Goal: Task Accomplishment & Management: Use online tool/utility

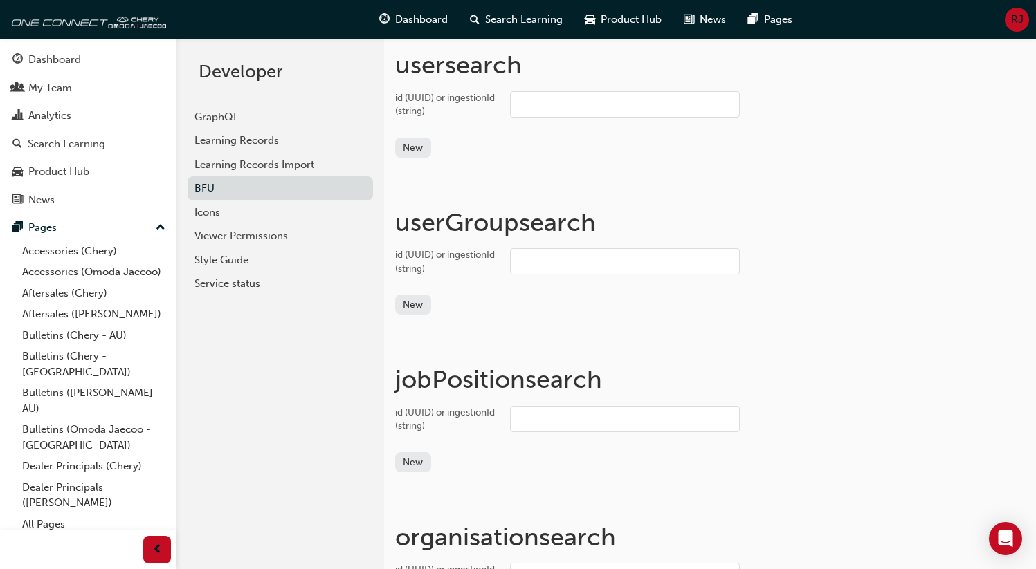
scroll to position [1635, 0]
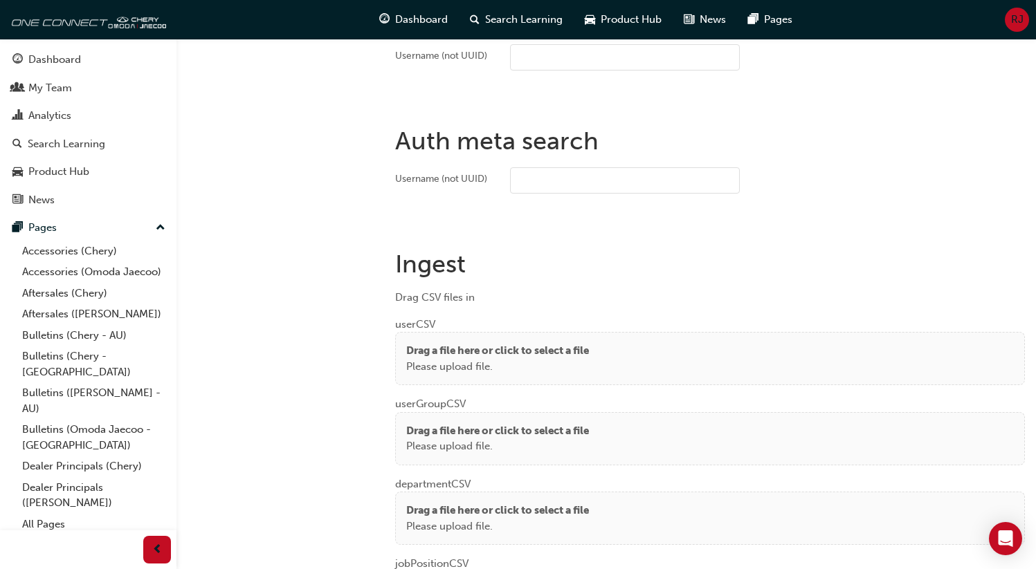
scroll to position [1016, 0]
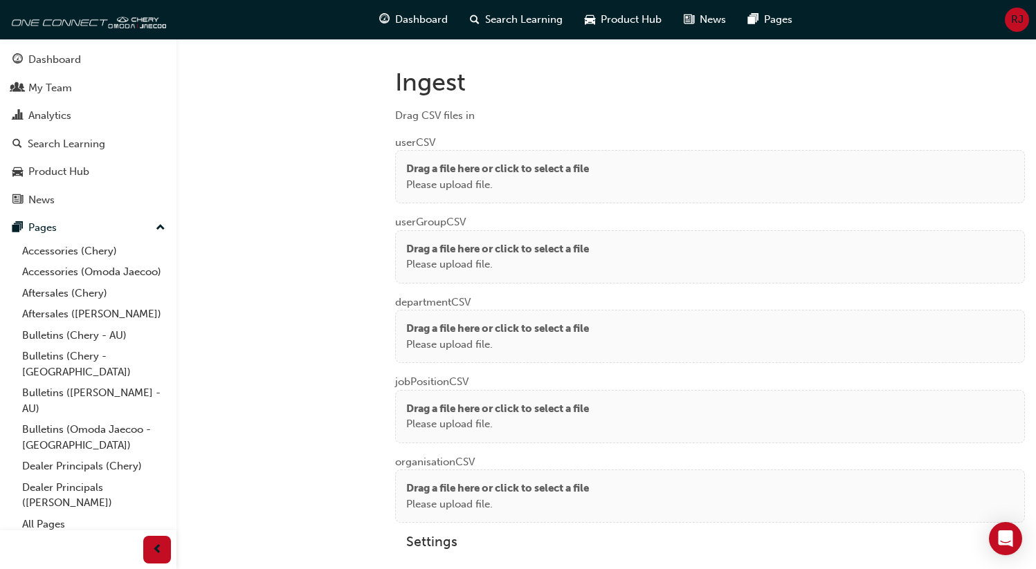
click at [459, 177] on p "Please upload file." at bounding box center [497, 185] width 183 height 16
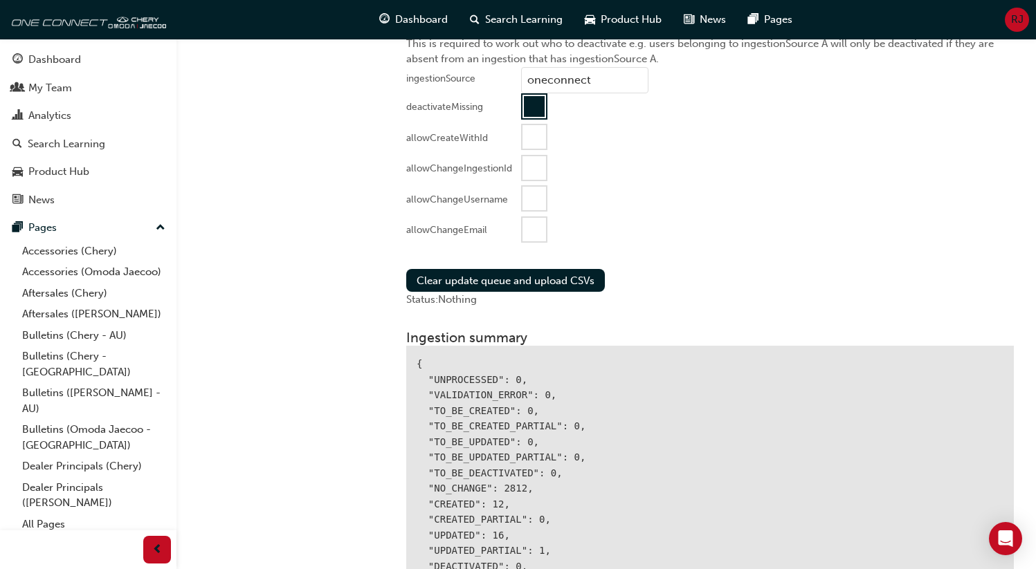
scroll to position [1526, 0]
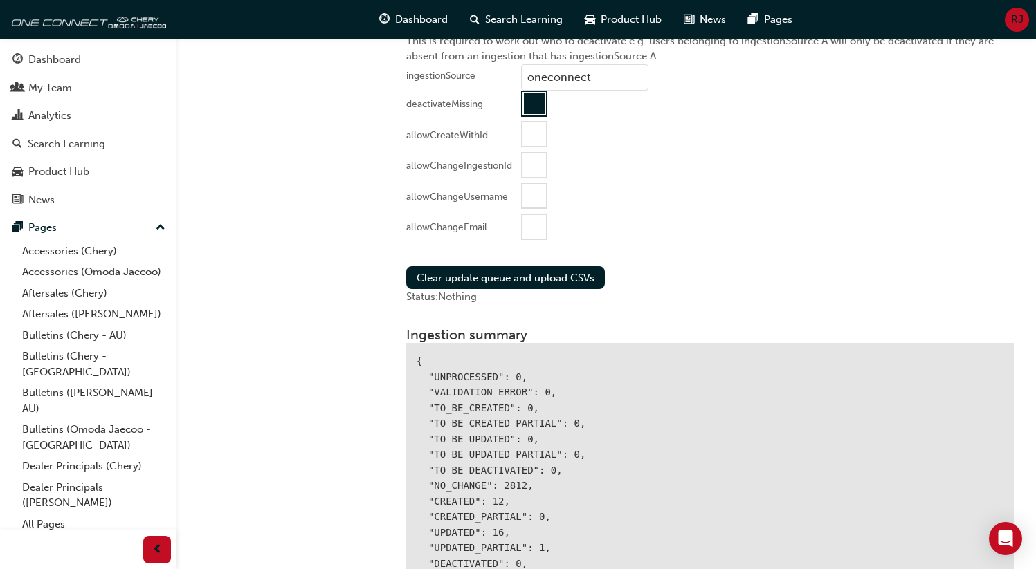
click at [535, 106] on div at bounding box center [534, 103] width 21 height 21
click at [531, 224] on div at bounding box center [534, 227] width 24 height 24
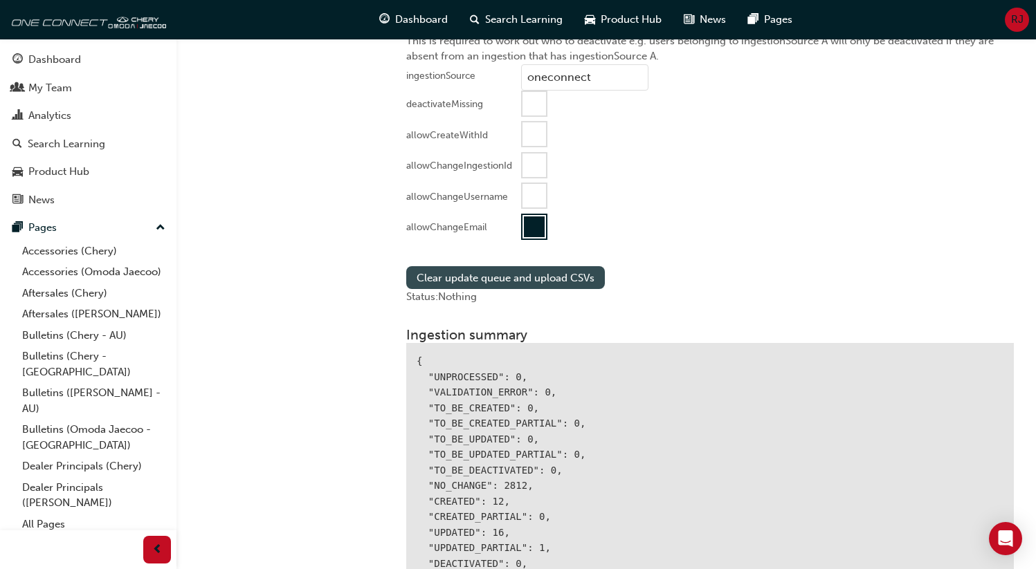
click at [501, 273] on button "Clear update queue and upload CSVs" at bounding box center [505, 277] width 199 height 23
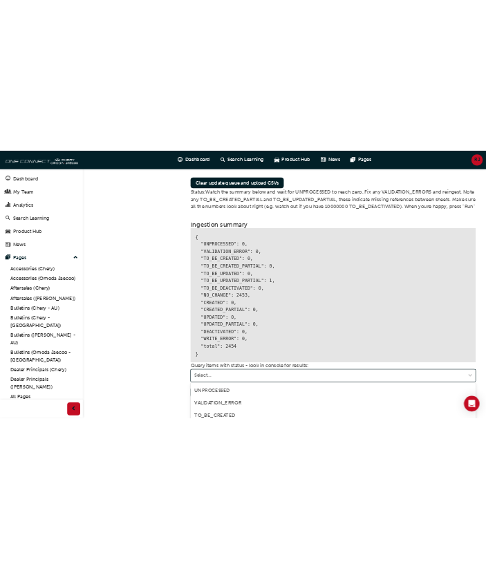
scroll to position [1874, 0]
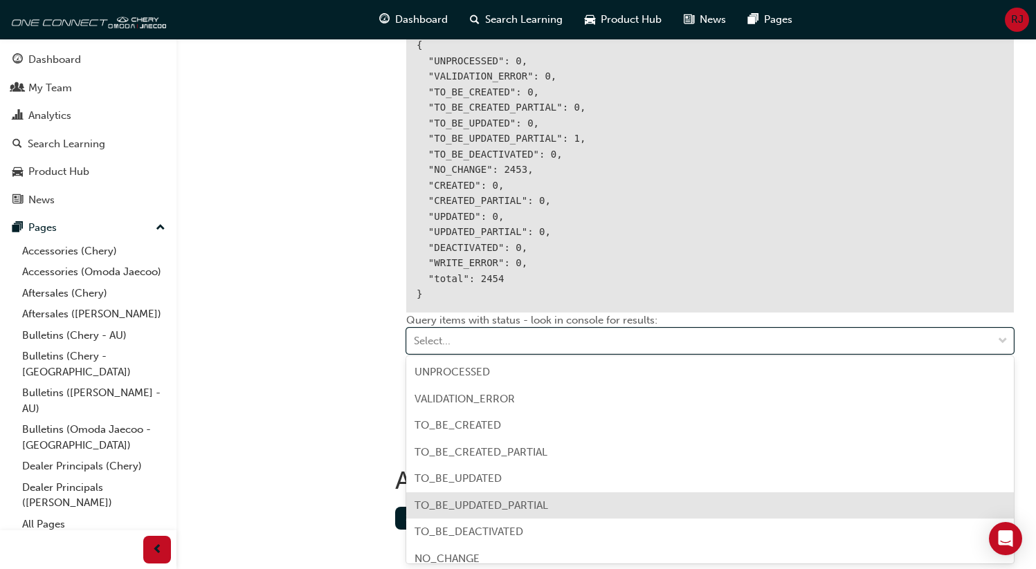
click at [472, 509] on span "TO_BE_UPDATED_PARTIAL" at bounding box center [481, 506] width 134 height 12
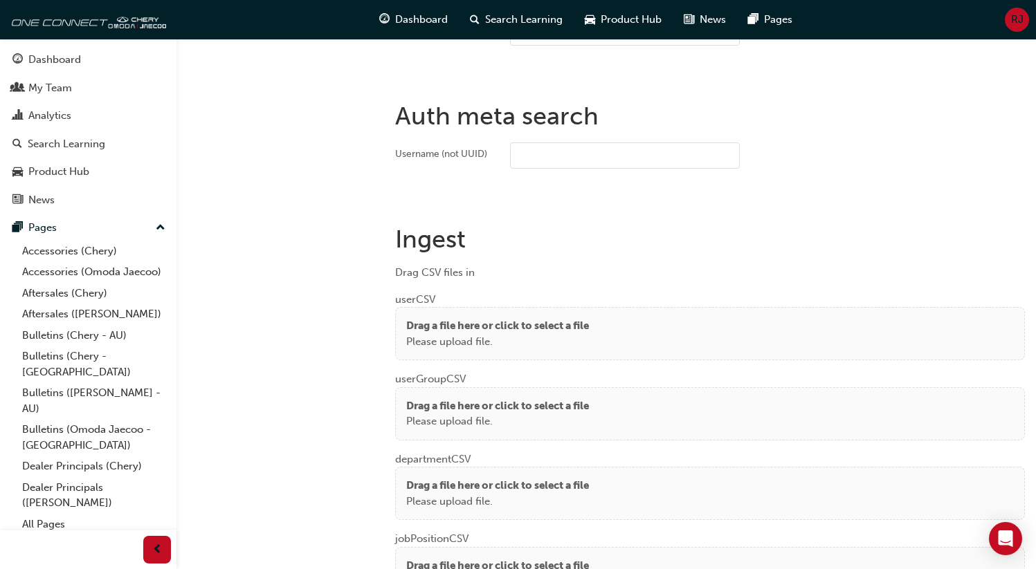
scroll to position [879, 0]
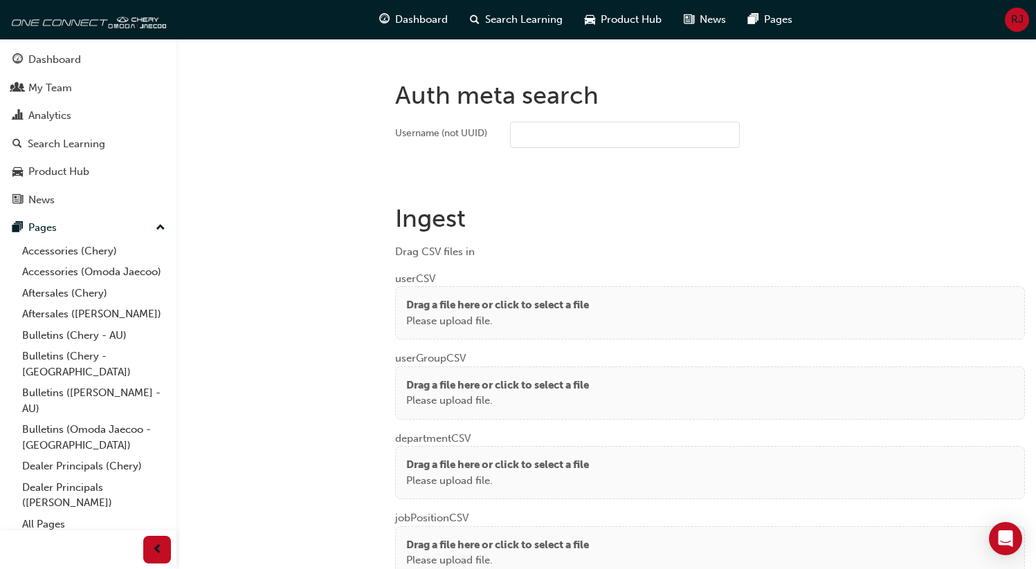
click at [480, 306] on p "Drag a file here or click to select a file" at bounding box center [497, 306] width 183 height 16
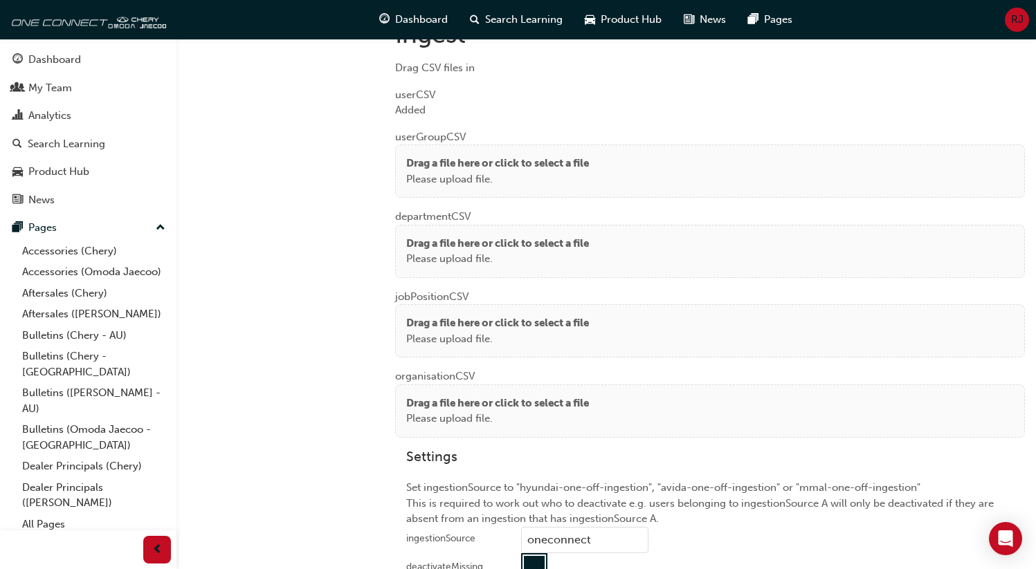
scroll to position [1057, 0]
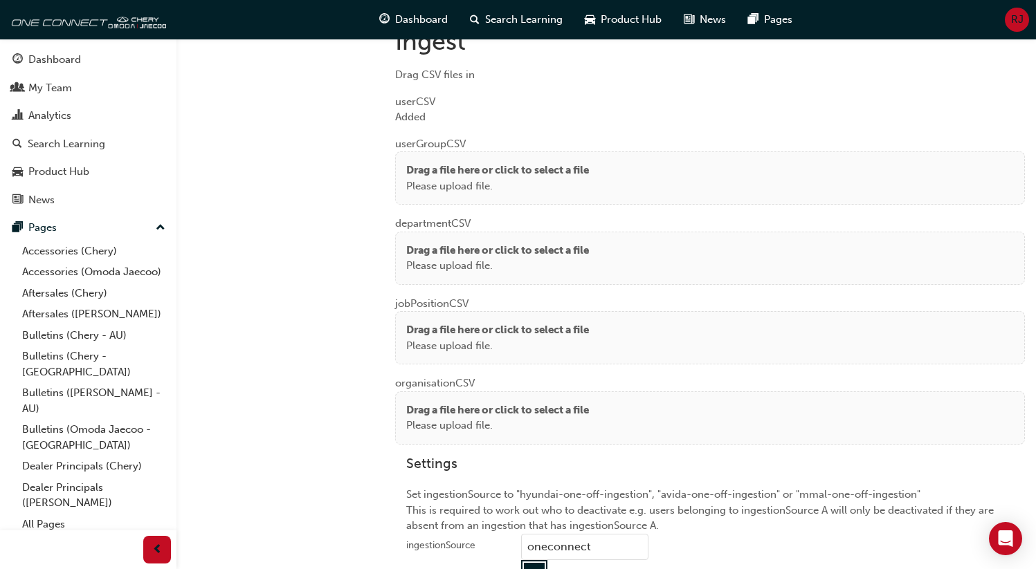
click at [466, 181] on p "Please upload file." at bounding box center [497, 187] width 183 height 16
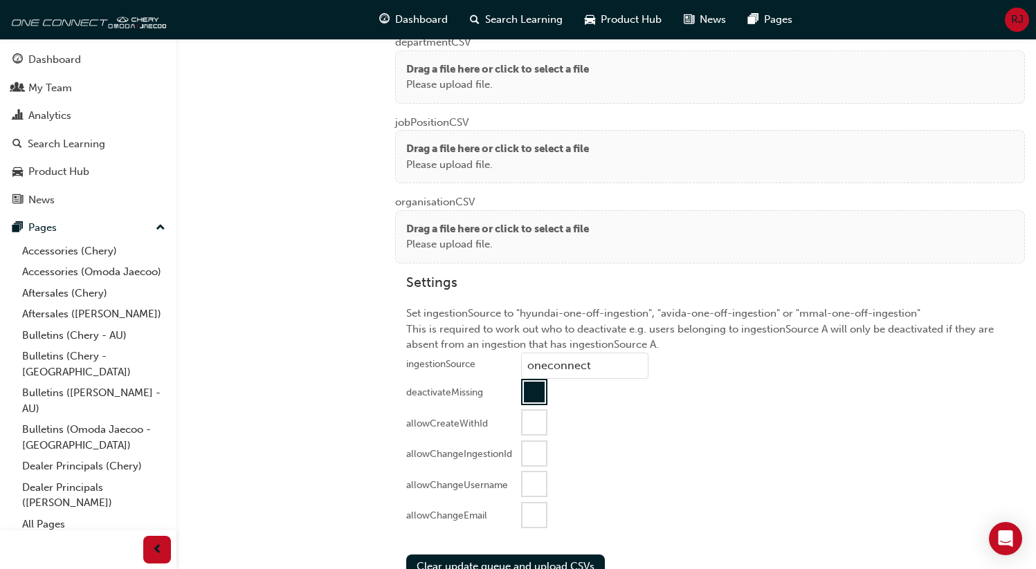
scroll to position [1458, 0]
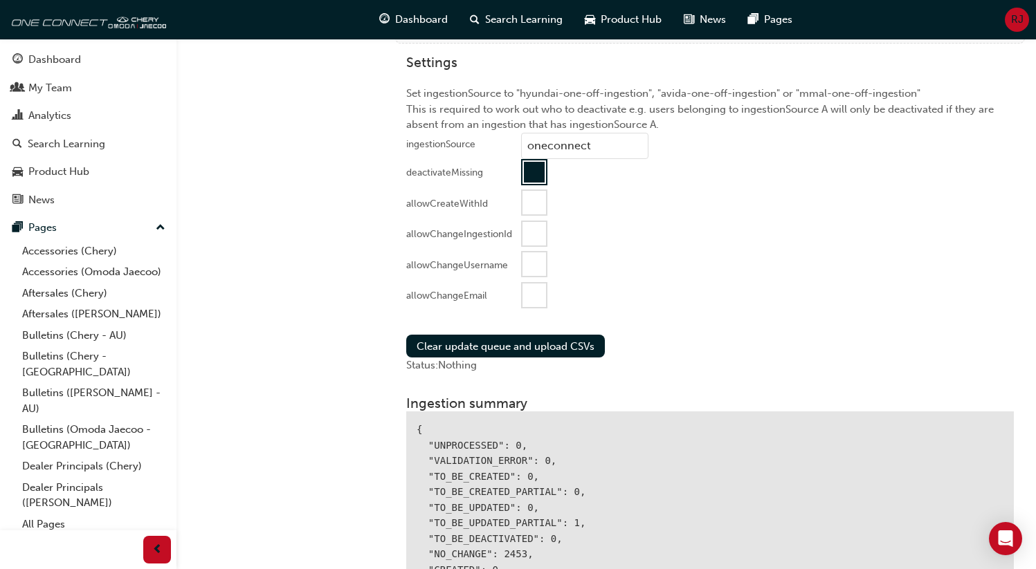
click at [496, 170] on div at bounding box center [534, 172] width 21 height 21
click at [496, 294] on div at bounding box center [534, 296] width 24 height 24
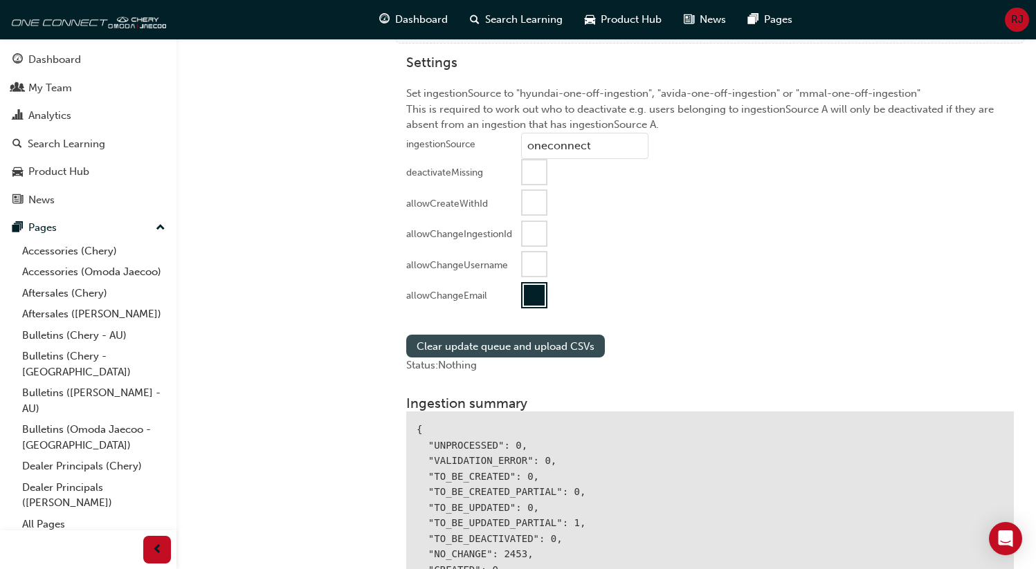
click at [496, 343] on button "Clear update queue and upload CSVs" at bounding box center [505, 346] width 199 height 23
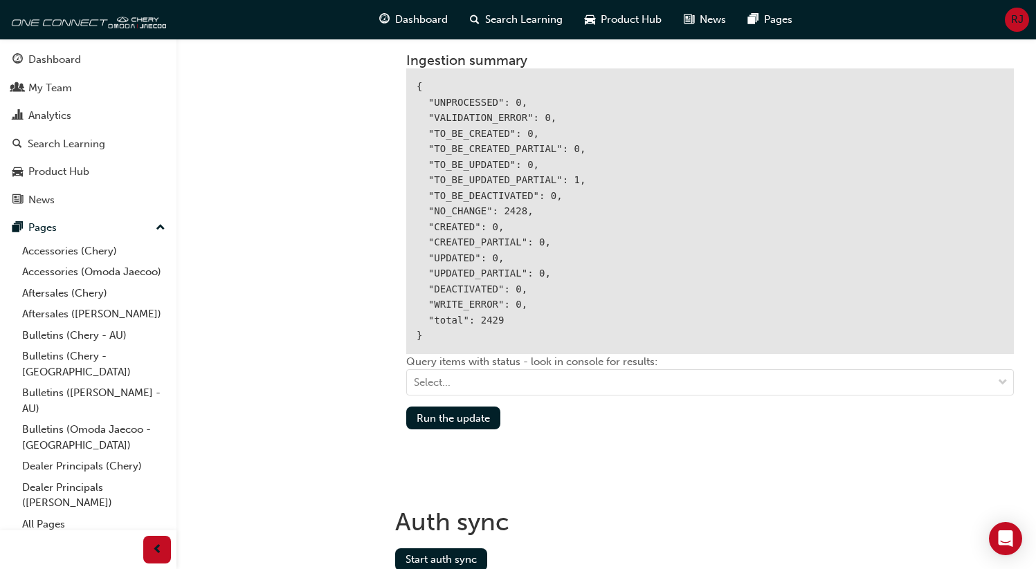
scroll to position [1802, 0]
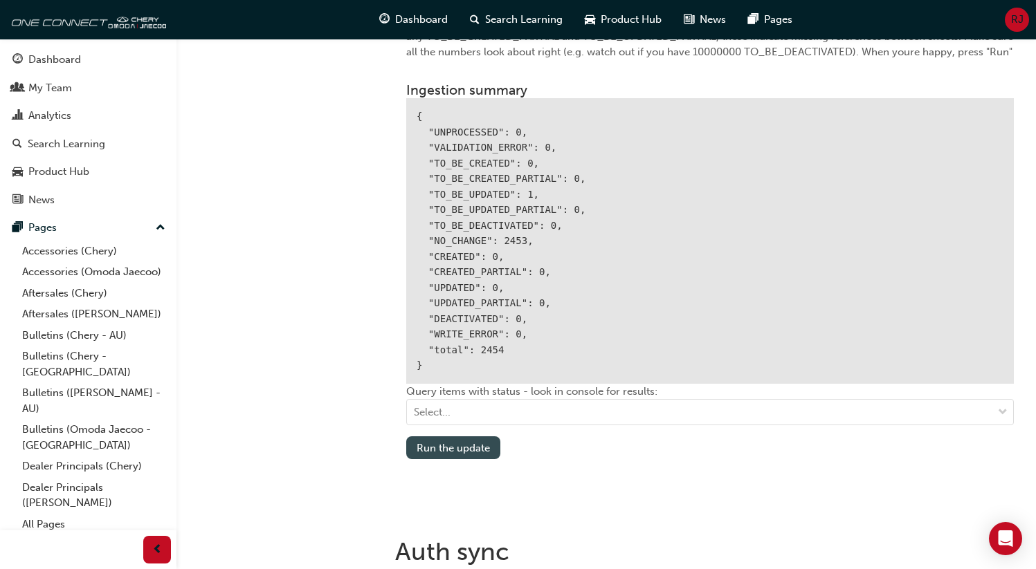
click at [421, 446] on button "Run the update" at bounding box center [453, 448] width 94 height 23
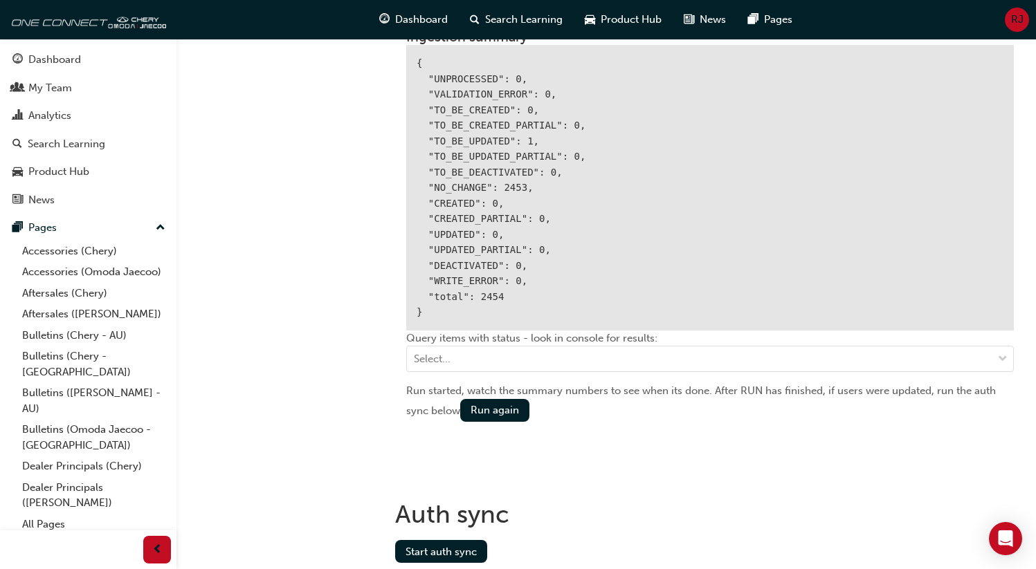
scroll to position [1901, 0]
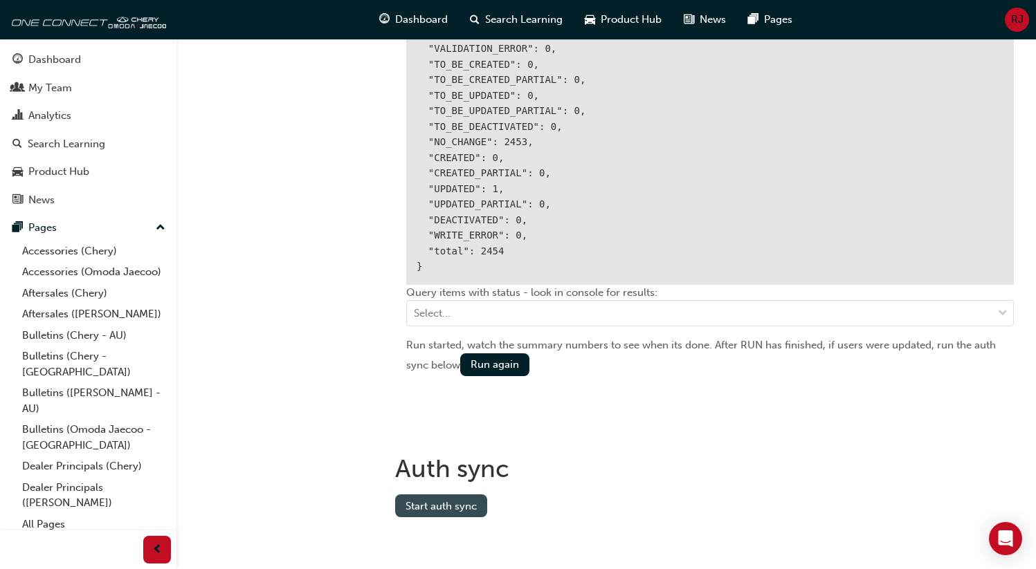
click at [401, 507] on button "Start auth sync" at bounding box center [441, 506] width 92 height 23
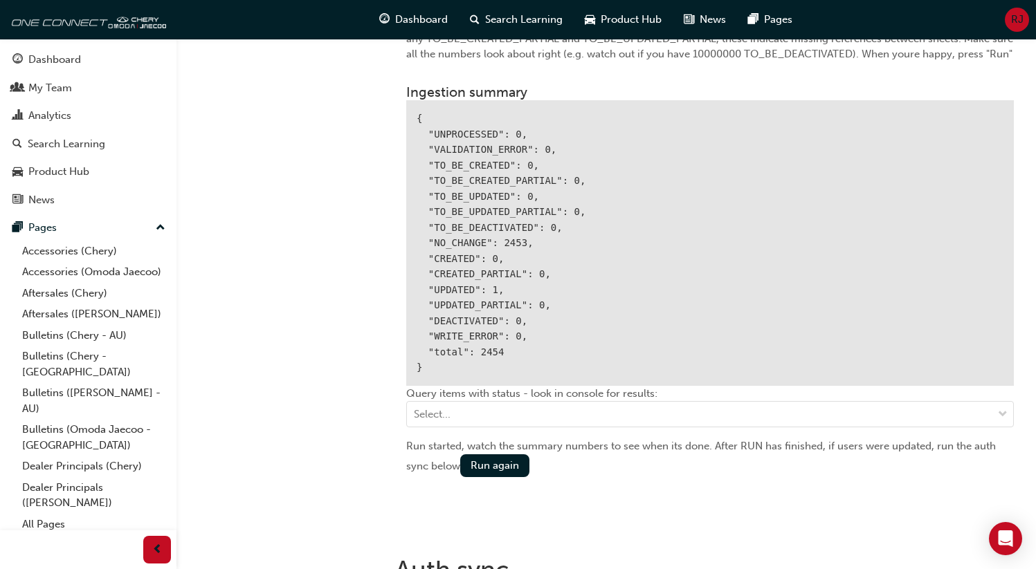
scroll to position [1751, 0]
